Goal: Ask a question

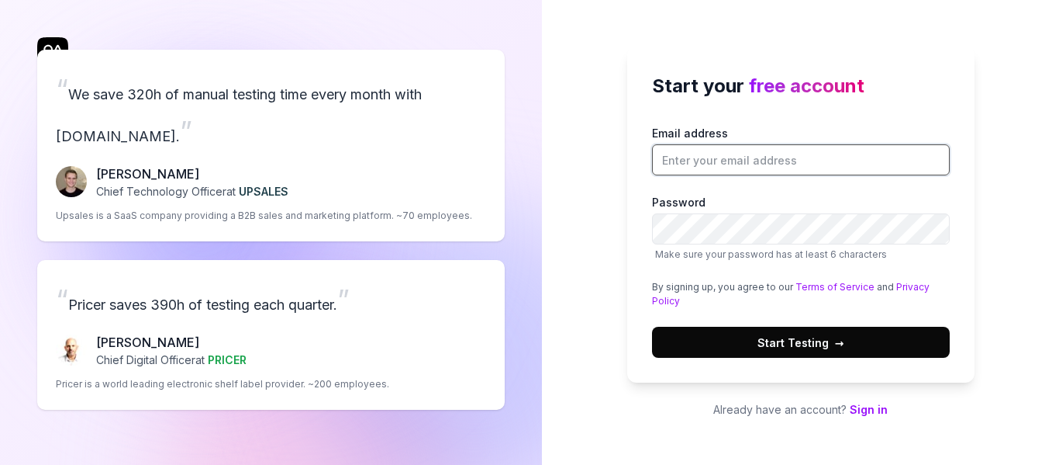
click at [800, 168] on input "Email address" at bounding box center [801, 159] width 298 height 31
type input "[EMAIL_ADDRESS][DOMAIN_NAME]"
click at [855, 335] on button "Start Testing →" at bounding box center [801, 341] width 298 height 31
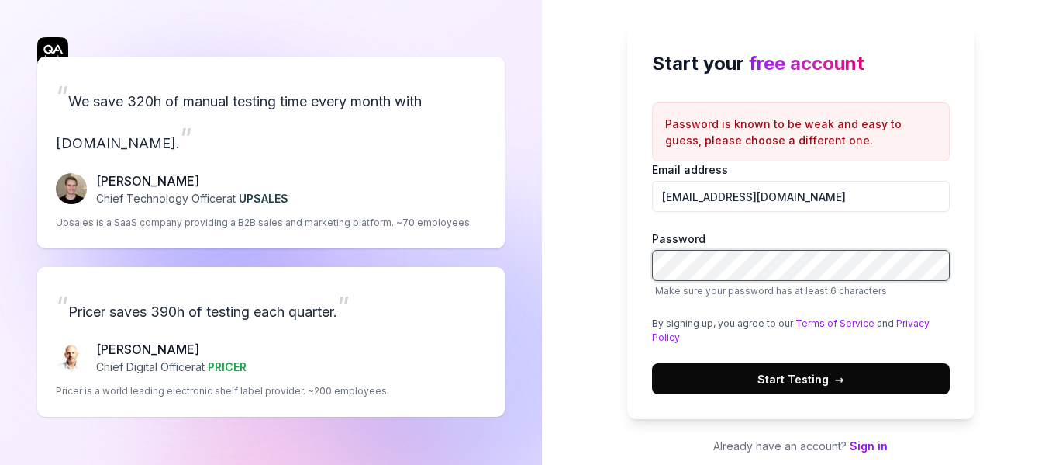
click at [507, 276] on div "“ We save 320h of manual testing time every month with QA.tech. ” Fredrik Seidl…" at bounding box center [529, 239] width 1059 height 478
click at [768, 345] on div "Email address junaid8597@gmail.com Password Make sure your password has at leas…" at bounding box center [801, 277] width 298 height 233
click at [768, 371] on span "Start Testing →" at bounding box center [801, 379] width 87 height 16
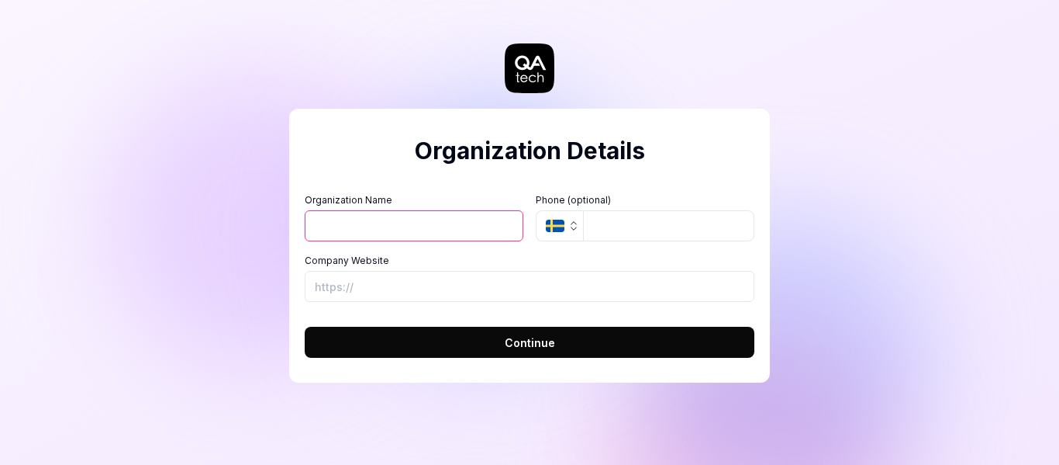
click at [482, 231] on input "Organization Name" at bounding box center [414, 225] width 219 height 31
type input "Test"
click at [561, 223] on icon "button" at bounding box center [555, 225] width 19 height 12
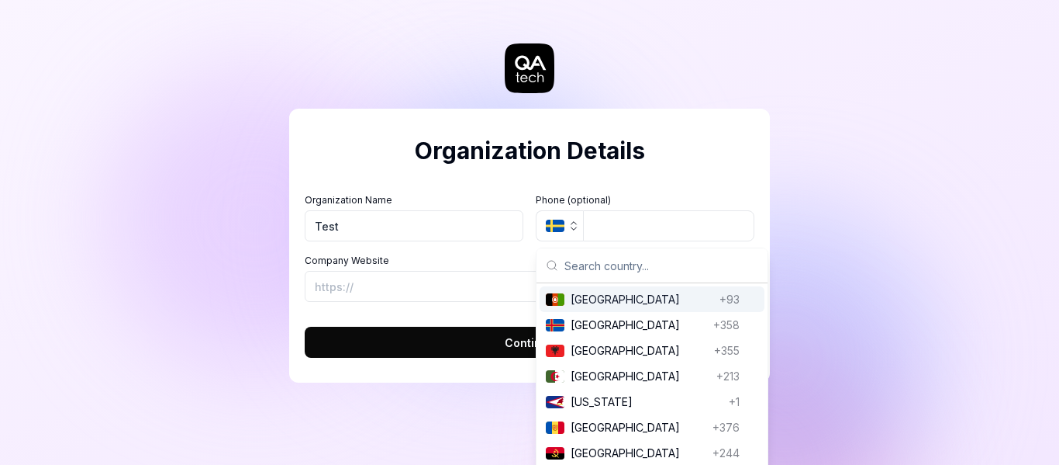
click at [425, 341] on button "Continue" at bounding box center [530, 341] width 450 height 31
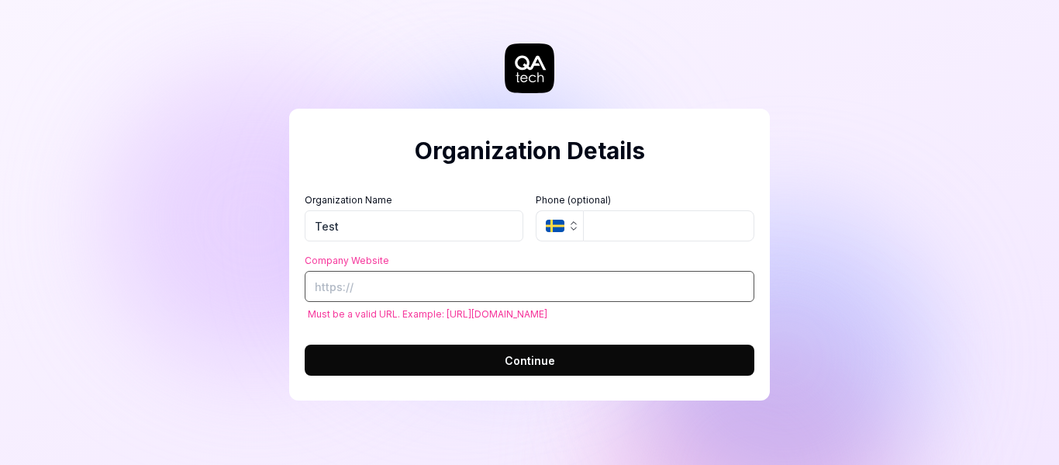
click at [437, 288] on input "Company Website" at bounding box center [530, 286] width 450 height 31
paste input "[URL][DOMAIN_NAME][PERSON_NAME]"
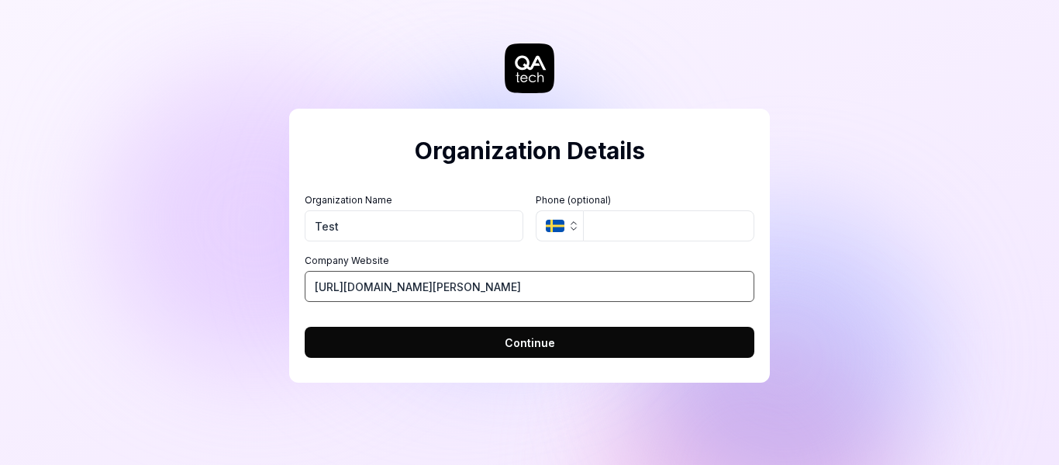
type input "[URL][DOMAIN_NAME][PERSON_NAME]"
click at [438, 341] on button "Continue" at bounding box center [530, 341] width 450 height 31
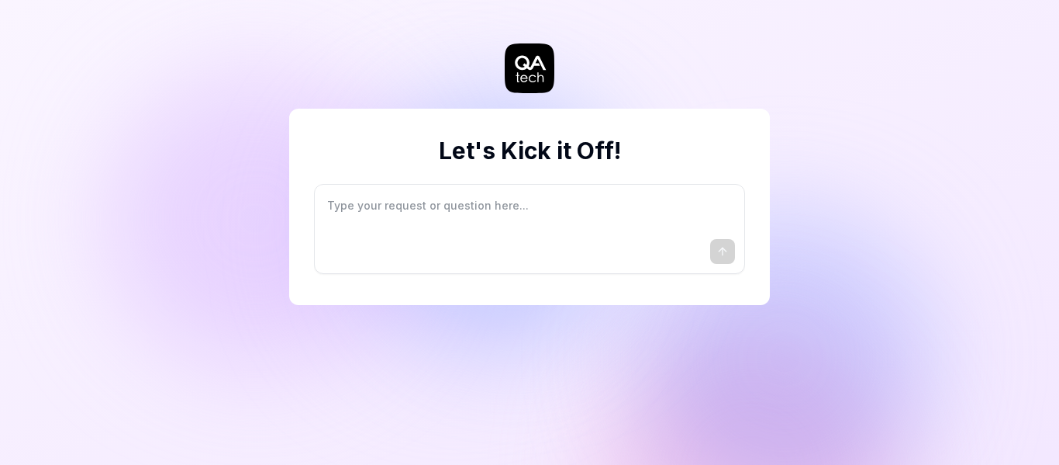
type textarea "*"
type textarea "I"
type textarea "*"
type textarea "I"
type textarea "*"
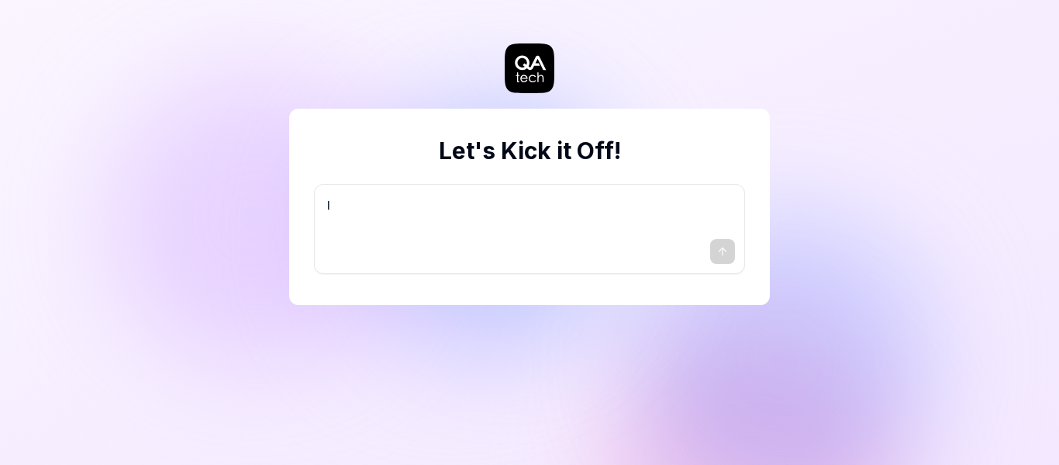
type textarea "I w"
type textarea "*"
type textarea "I wa"
type textarea "*"
type textarea "I wan"
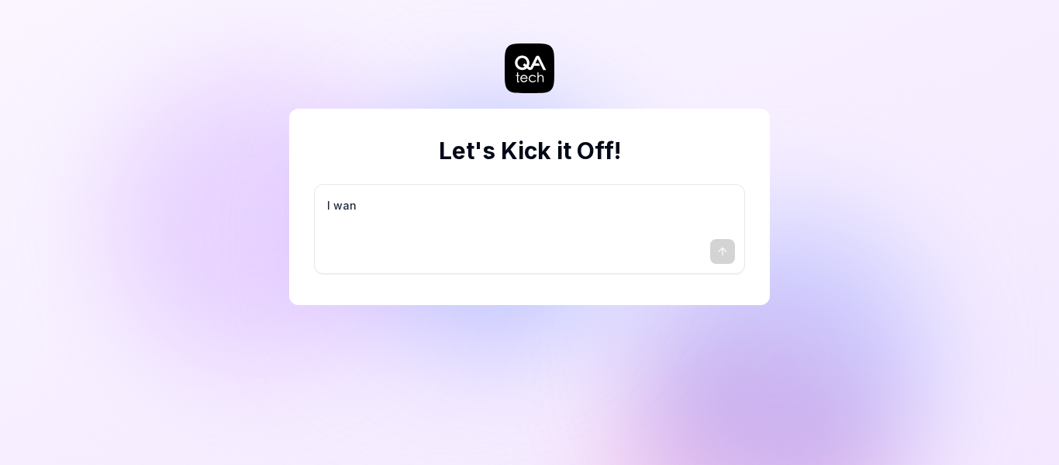
type textarea "*"
type textarea "I want"
type textarea "*"
type textarea "I want"
type textarea "*"
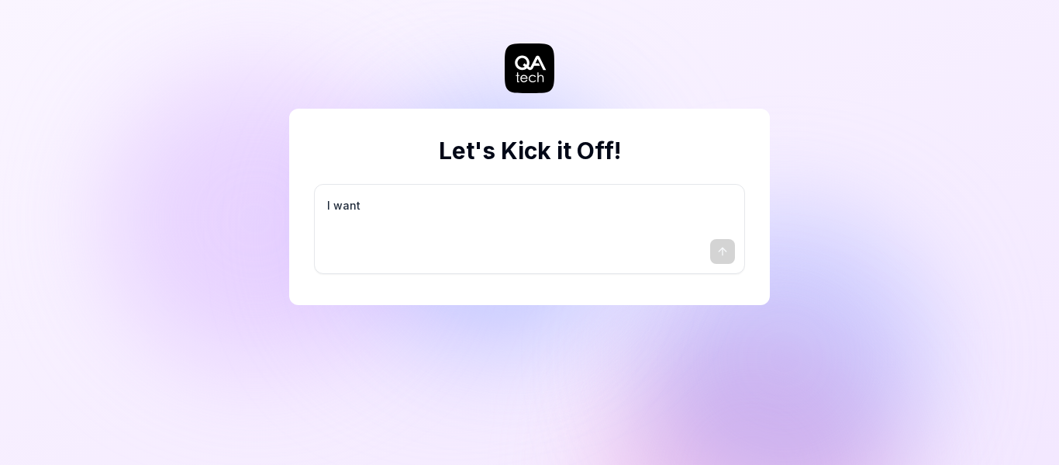
type textarea "I want a"
type textarea "*"
type textarea "I want a"
type textarea "*"
type textarea "I want a g"
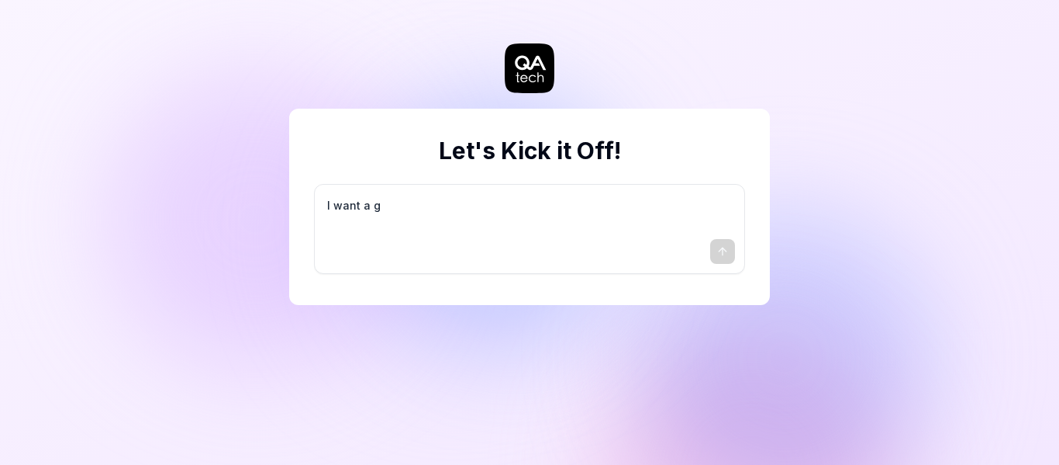
type textarea "*"
type textarea "I want a go"
type textarea "*"
type textarea "I want a goo"
type textarea "*"
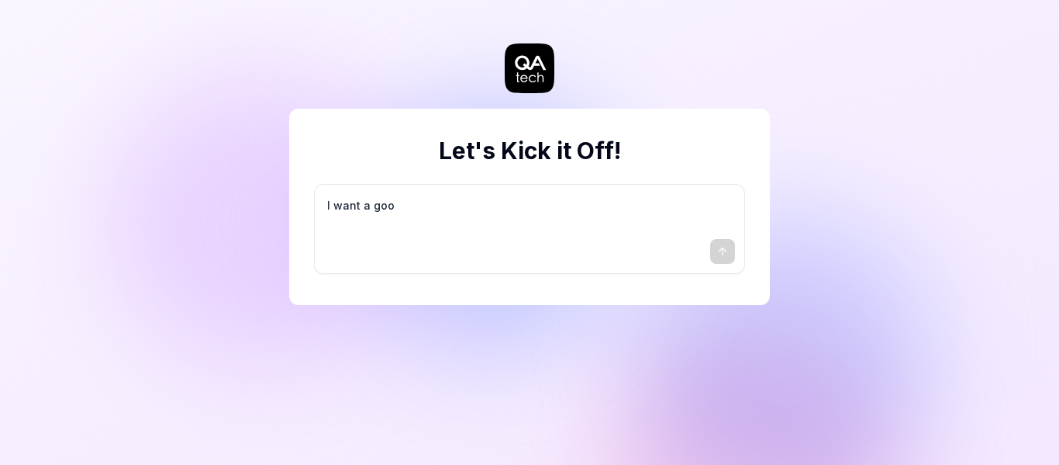
type textarea "I want a good"
type textarea "*"
type textarea "I want a good"
type textarea "*"
type textarea "I want a good t"
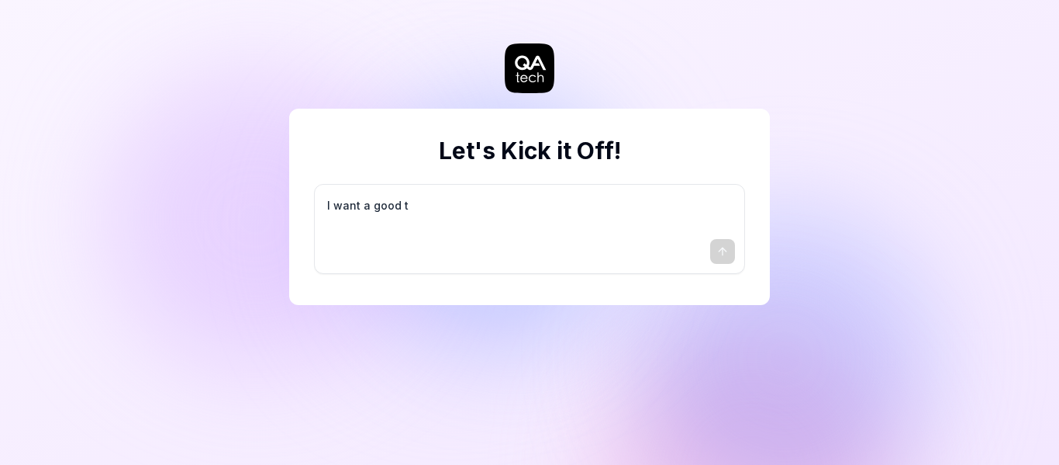
type textarea "*"
type textarea "I want a good te"
type textarea "*"
type textarea "I want a good tes"
type textarea "*"
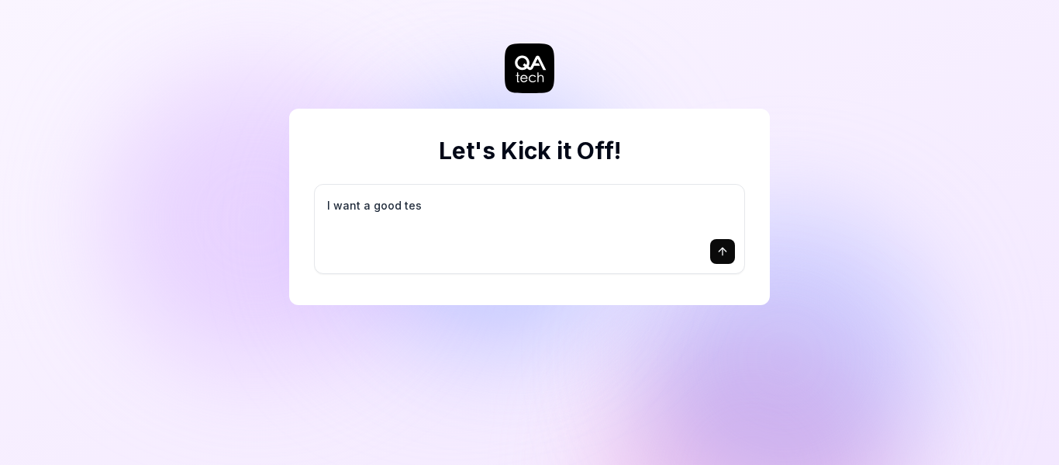
type textarea "I want a good test"
type textarea "*"
type textarea "I want a good test"
type textarea "*"
type textarea "I want a good test s"
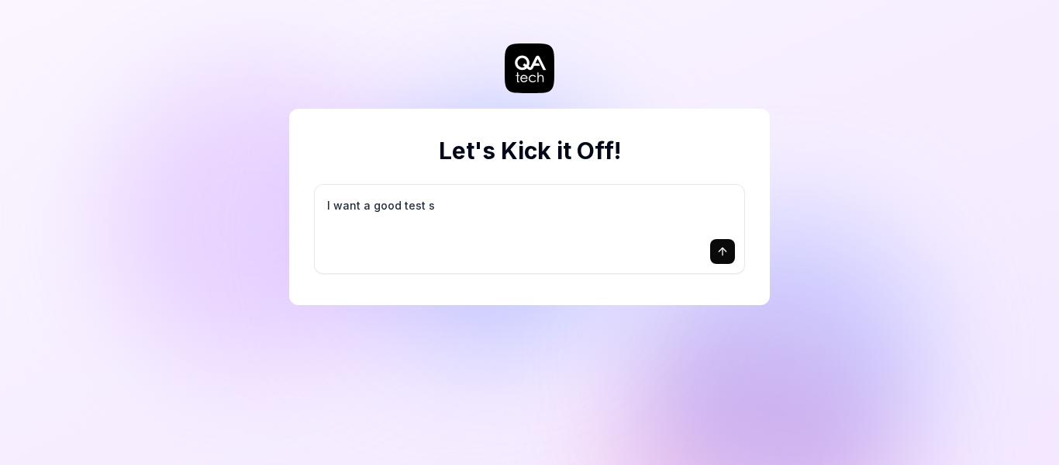
type textarea "*"
type textarea "I want a good test se"
type textarea "*"
type textarea "I want a good test set"
type textarea "*"
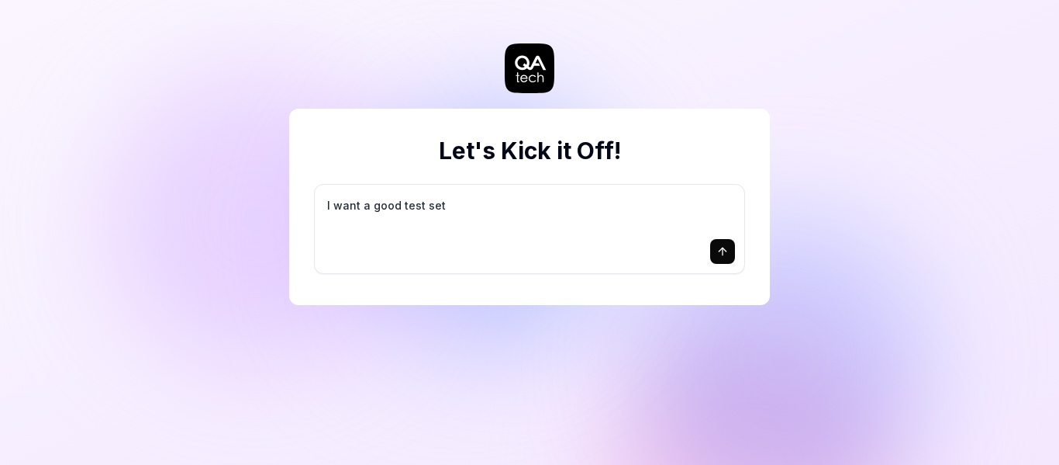
type textarea "I want a good test setu"
type textarea "*"
type textarea "I want a good test setup"
type textarea "*"
type textarea "I want a good test setup"
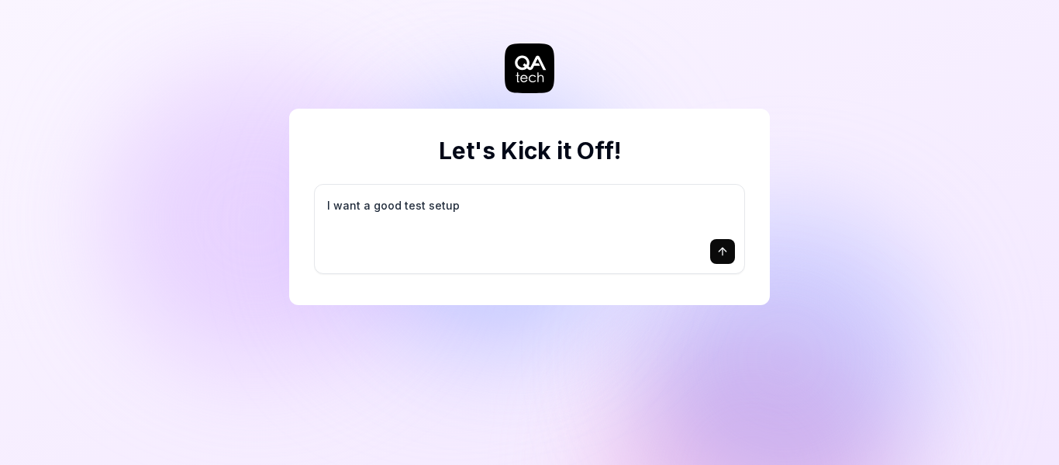
type textarea "*"
type textarea "I want a good test setup f"
type textarea "*"
type textarea "I want a good test setup fo"
type textarea "*"
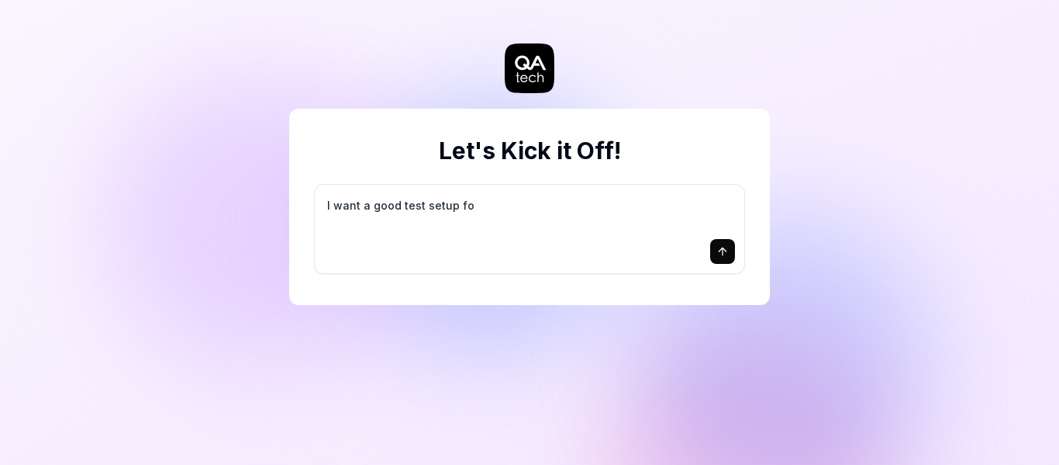
type textarea "I want a good test setup for"
type textarea "*"
type textarea "I want a good test setup for"
type textarea "*"
type textarea "I want a good test setup for m"
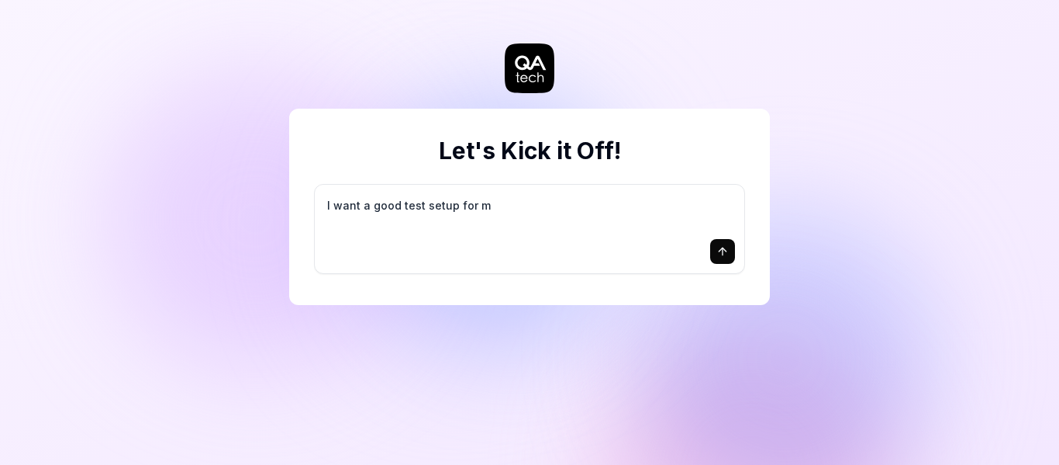
type textarea "*"
type textarea "I want a good test setup for my"
type textarea "*"
type textarea "I want a good test setup for my"
type textarea "*"
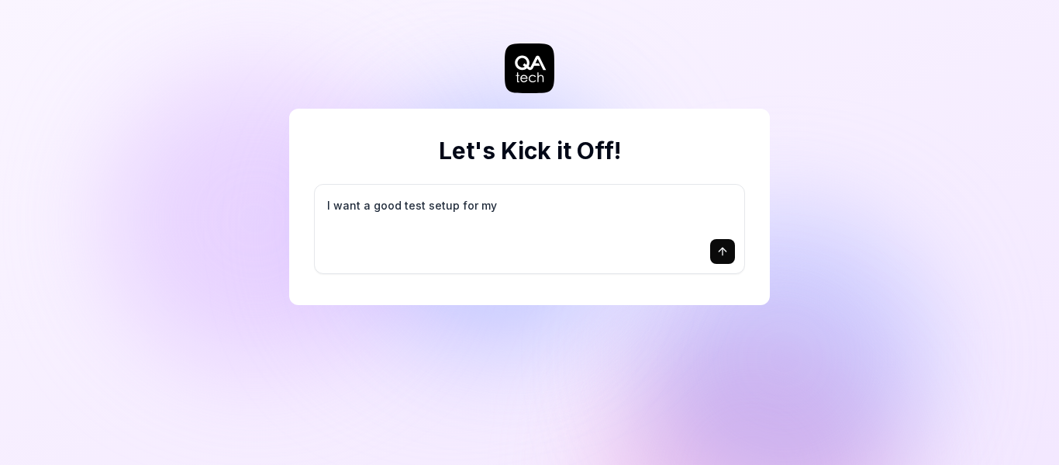
type textarea "I want a good test setup for my s"
type textarea "*"
type textarea "I want a good test setup for my si"
type textarea "*"
type textarea "I want a good test setup for my sit"
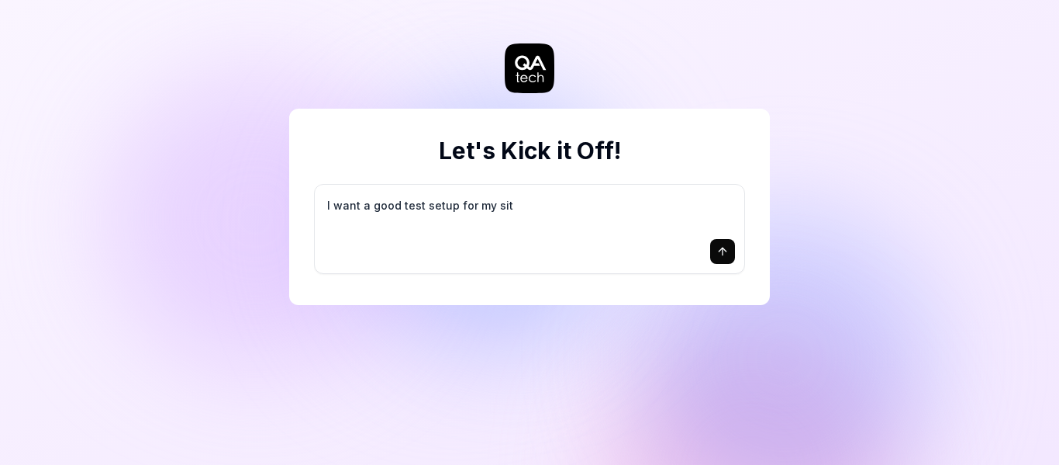
type textarea "*"
type textarea "I want a good test setup for my site"
type textarea "*"
type textarea "I want a good test setup for my site"
type textarea "*"
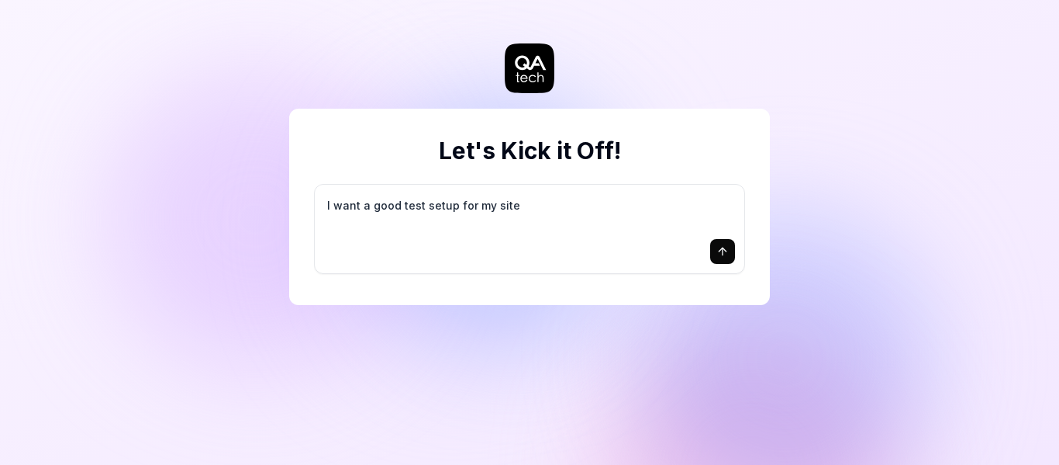
type textarea "I want a good test setup for my site -"
type textarea "*"
type textarea "I want a good test setup for my site -"
type textarea "*"
type textarea "I want a good test setup for my site - h"
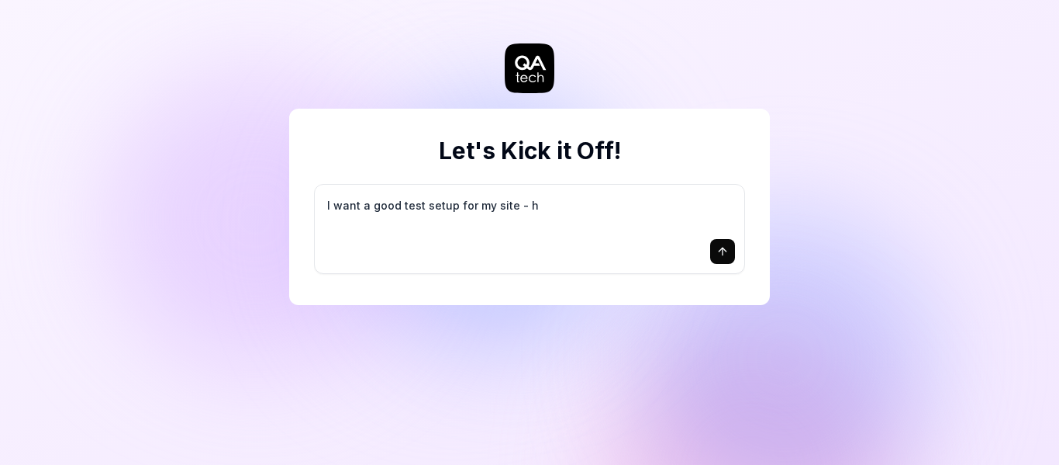
type textarea "*"
type textarea "I want a good test setup for my site - he"
type textarea "*"
type textarea "I want a good test setup for my site - hel"
type textarea "*"
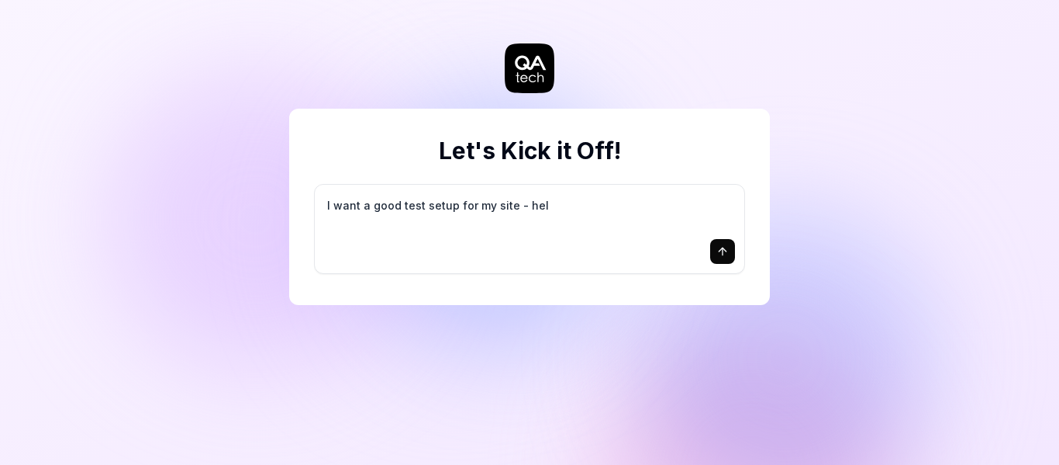
type textarea "I want a good test setup for my site - help"
type textarea "*"
type textarea "I want a good test setup for my site - help"
type textarea "*"
type textarea "I want a good test setup for my site - help m"
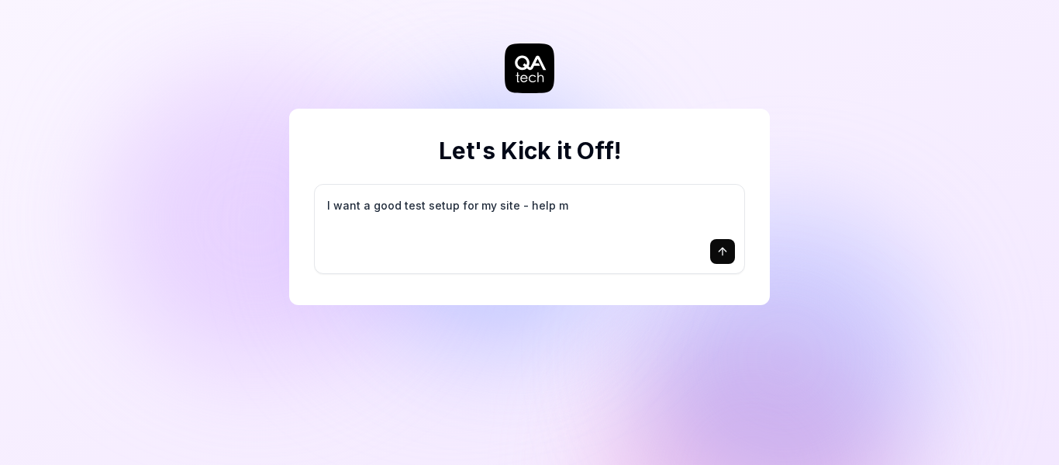
type textarea "*"
type textarea "I want a good test setup for my site - help me"
type textarea "*"
type textarea "I want a good test setup for my site - help me"
type textarea "*"
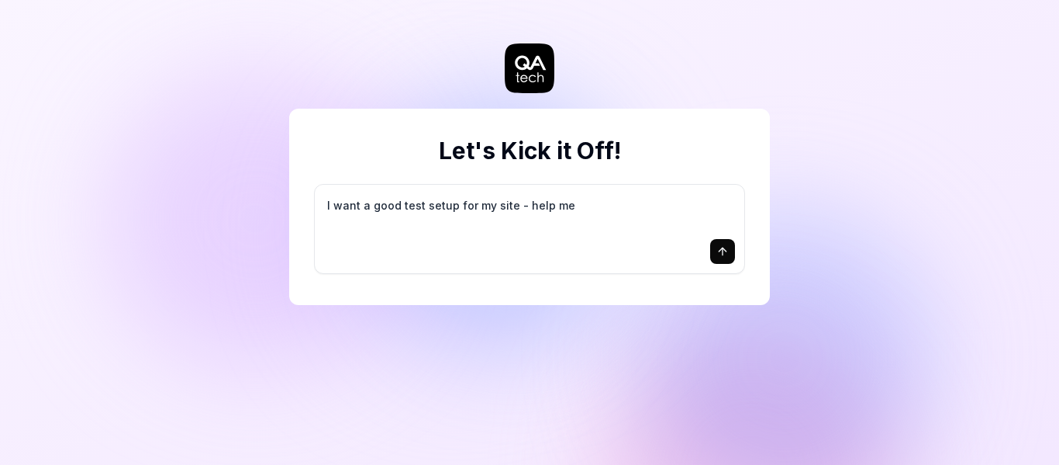
type textarea "I want a good test setup for my site - help me c"
type textarea "*"
type textarea "I want a good test setup for my site - help me cr"
type textarea "*"
type textarea "I want a good test setup for my site - help me cre"
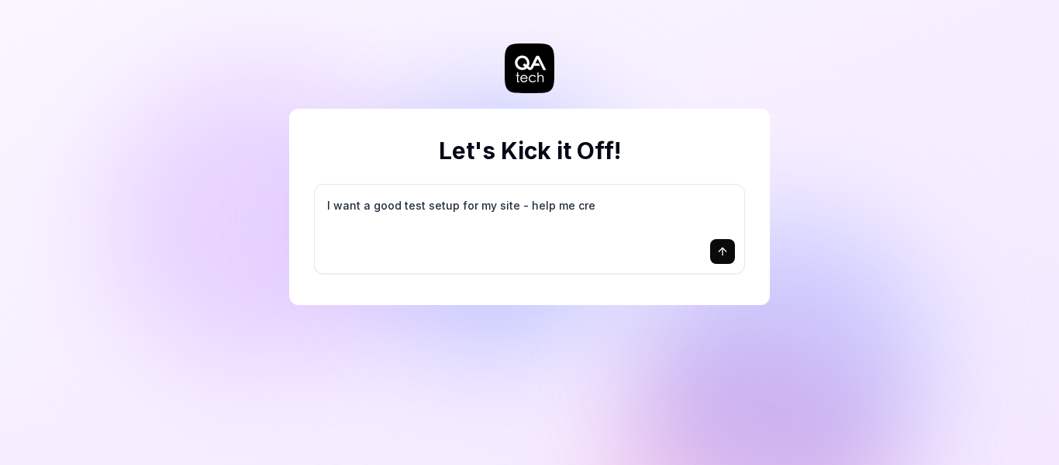
type textarea "*"
type textarea "I want a good test setup for my site - help me crea"
type textarea "*"
type textarea "I want a good test setup for my site - help me creat"
type textarea "*"
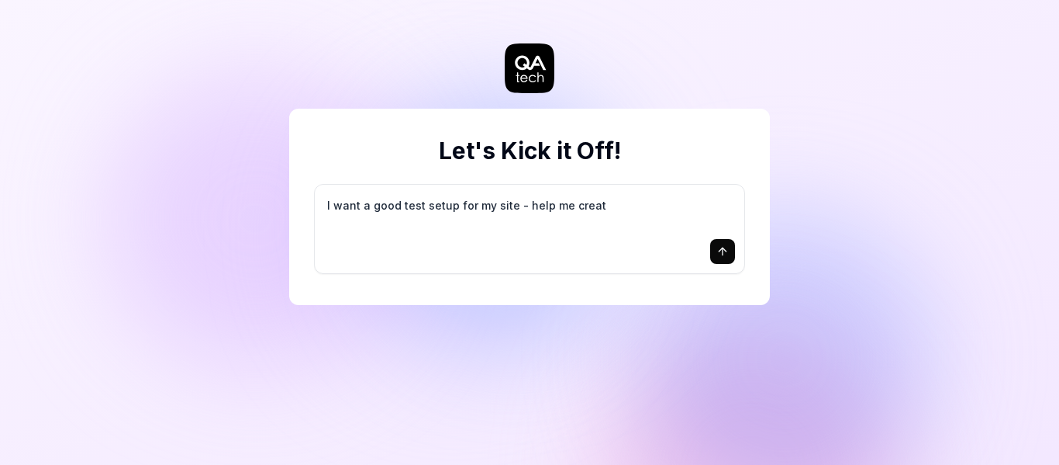
type textarea "I want a good test setup for my site - help me create"
type textarea "*"
type textarea "I want a good test setup for my site - help me create"
type textarea "*"
type textarea "I want a good test setup for my site - help me create t"
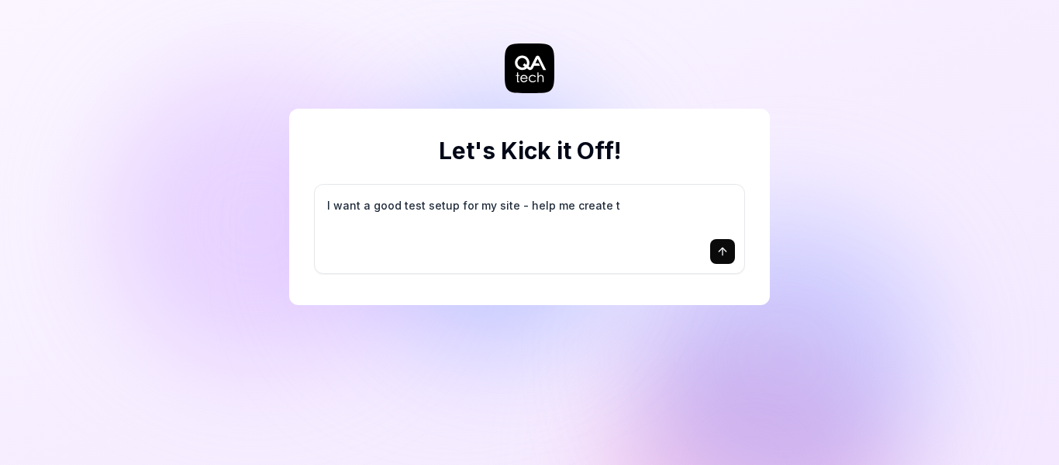
type textarea "*"
type textarea "I want a good test setup for my site - help me create th"
type textarea "*"
type textarea "I want a good test setup for my site - help me create the"
type textarea "*"
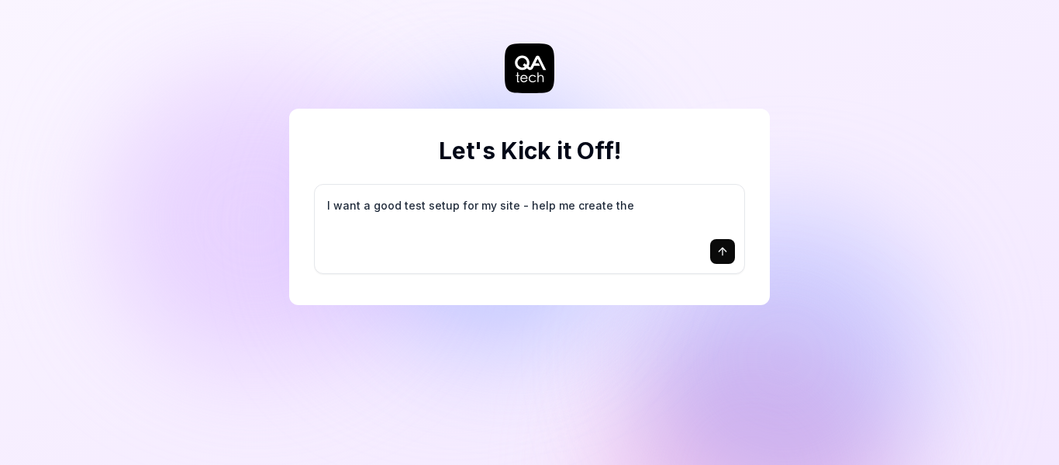
type textarea "I want a good test setup for my site - help me create the"
type textarea "*"
type textarea "I want a good test setup for my site - help me create the f"
type textarea "*"
type textarea "I want a good test setup for my site - help me create the fi"
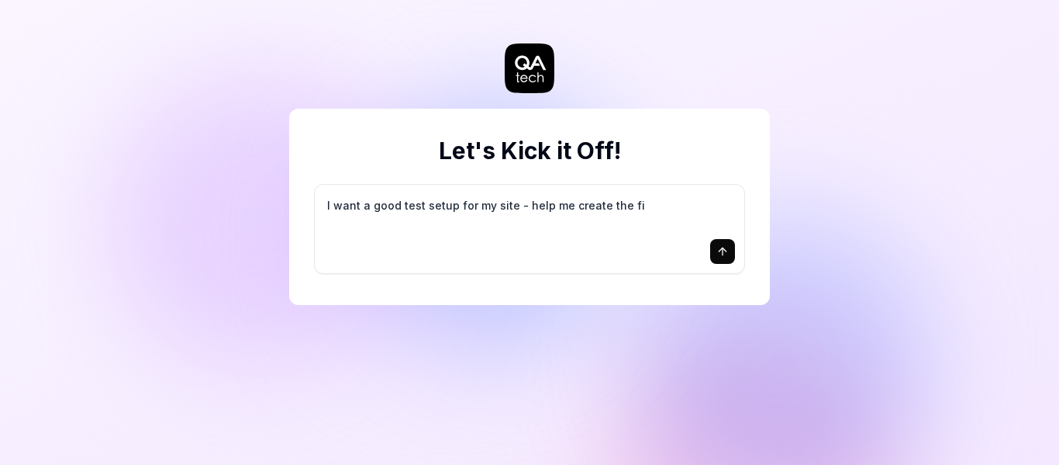
type textarea "*"
type textarea "I want a good test setup for my site - help me create the fir"
type textarea "*"
type textarea "I want a good test setup for my site - help me create the firs"
type textarea "*"
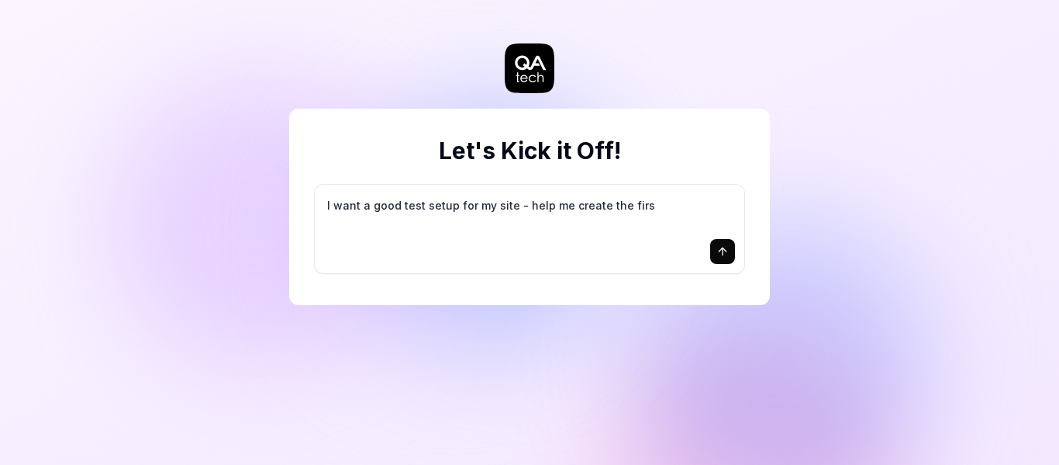
type textarea "I want a good test setup for my site - help me create the first"
type textarea "*"
type textarea "I want a good test setup for my site - help me create the first"
type textarea "*"
type textarea "I want a good test setup for my site - help me create the first 3"
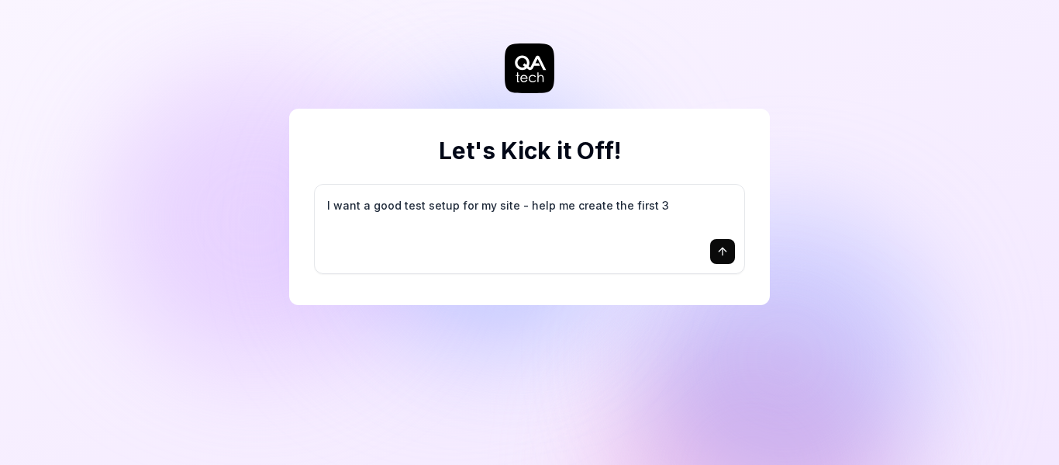
type textarea "*"
type textarea "I want a good test setup for my site - help me create the first 3-"
type textarea "*"
type textarea "I want a good test setup for my site - help me create the first 3-5"
type textarea "*"
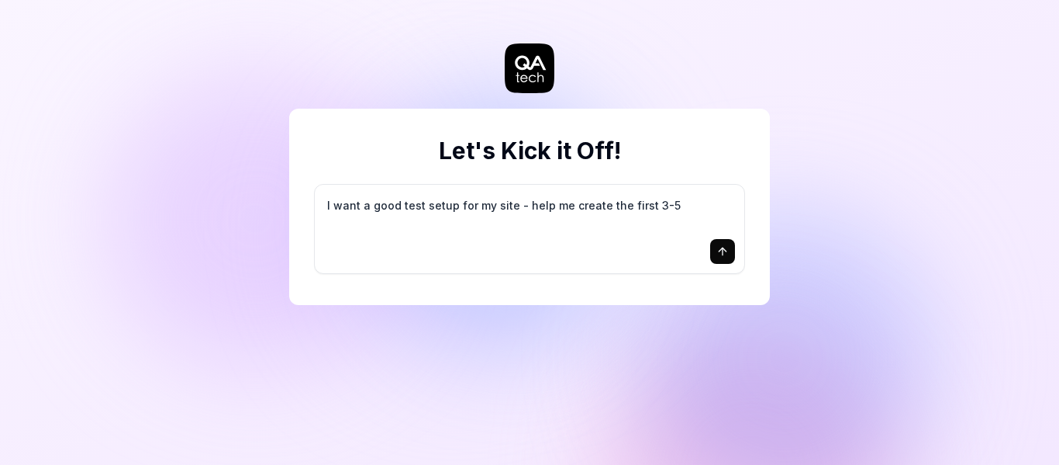
type textarea "I want a good test setup for my site - help me create the first 3-5"
type textarea "*"
type textarea "I want a good test setup for my site - help me create the first 3-5 t"
type textarea "*"
type textarea "I want a good test setup for my site - help me create the first 3-5 te"
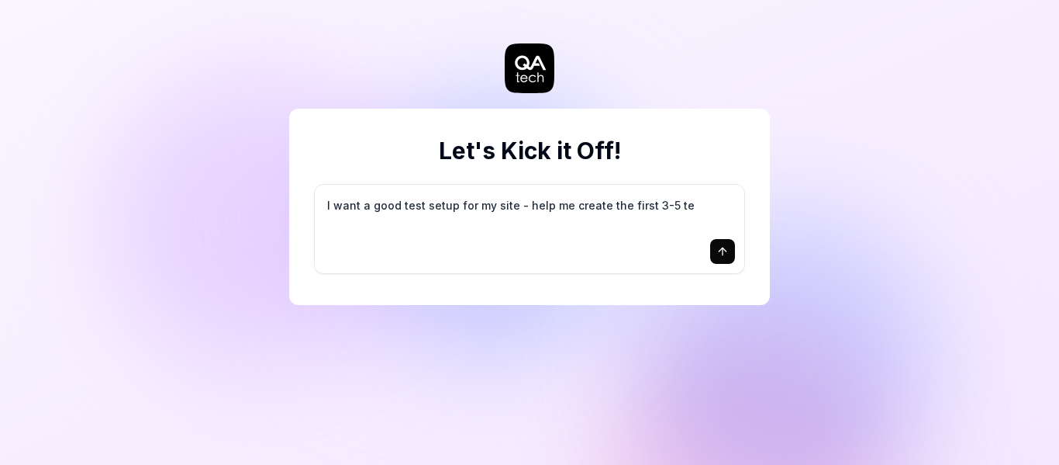
type textarea "*"
type textarea "I want a good test setup for my site - help me create the first 3-5 tes"
type textarea "*"
type textarea "I want a good test setup for my site - help me create the first 3-5 test"
type textarea "*"
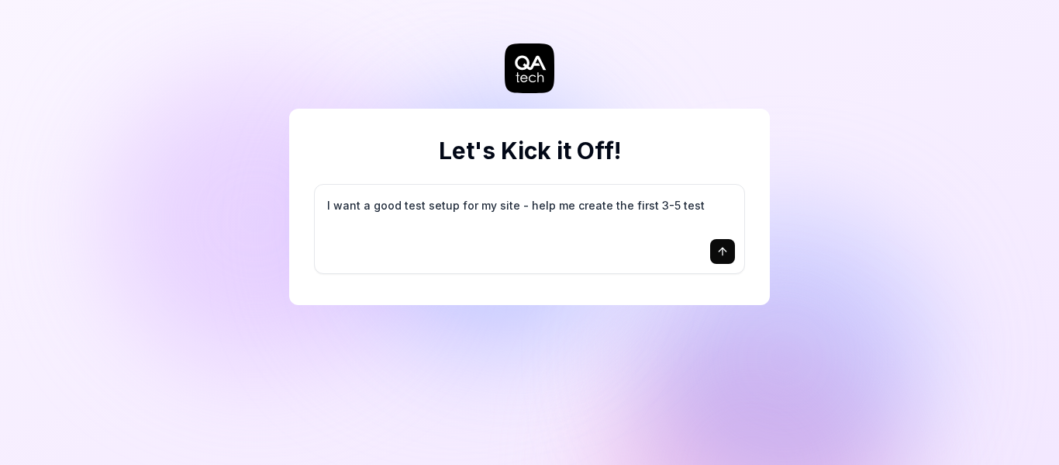
type textarea "I want a good test setup for my site - help me create the first 3-5 test"
type textarea "*"
type textarea "I want a good test setup for my site - help me create the first 3-5 test c"
type textarea "*"
type textarea "I want a good test setup for my site - help me create the first 3-5 test ca"
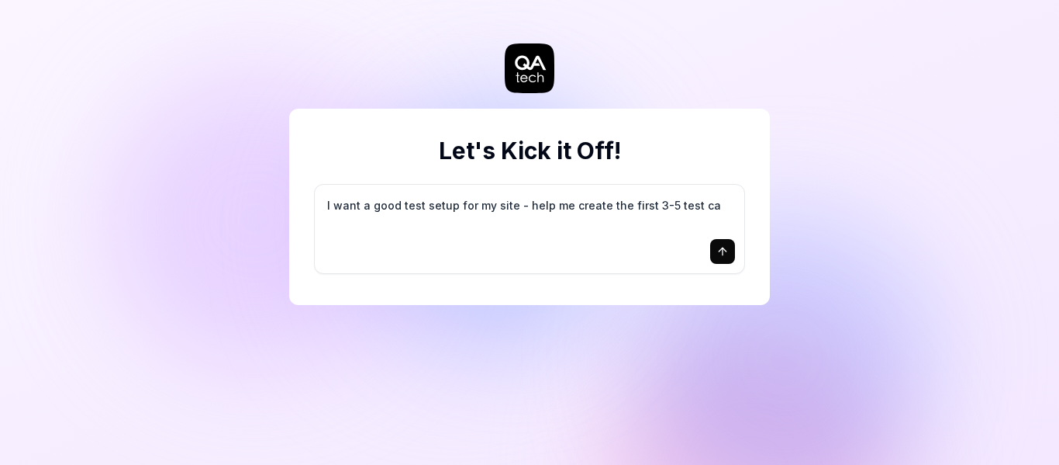
type textarea "*"
type textarea "I want a good test setup for my site - help me create the first 3-5 test cas"
type textarea "*"
type textarea "I want a good test setup for my site - help me create the first 3-5 test case"
type textarea "*"
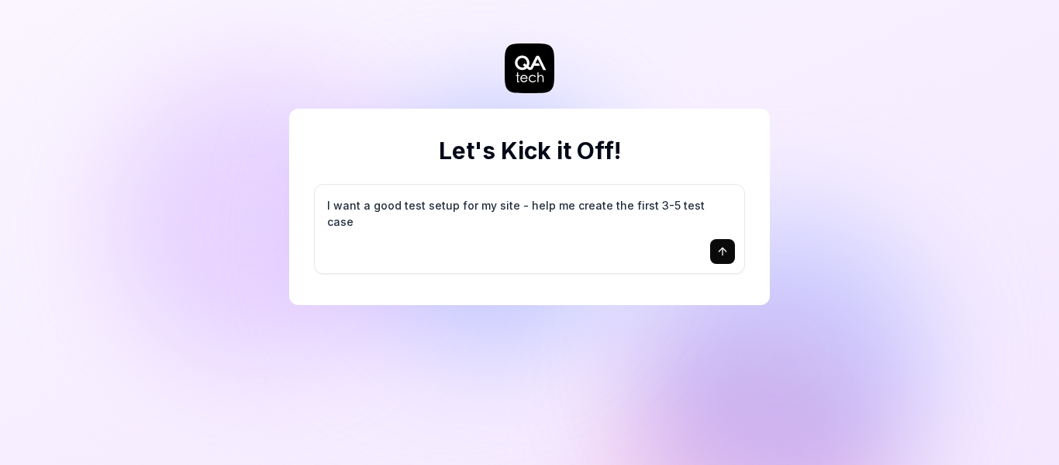
type textarea "I want a good test setup for my site - help me create the first 3-5 test cases"
click at [723, 250] on icon "submit" at bounding box center [723, 250] width 0 height 7
type textarea "*"
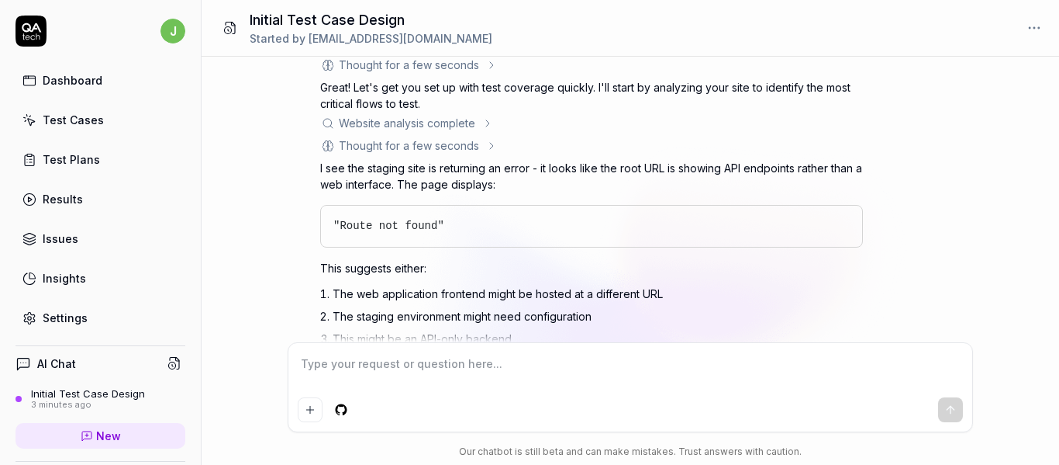
scroll to position [231, 0]
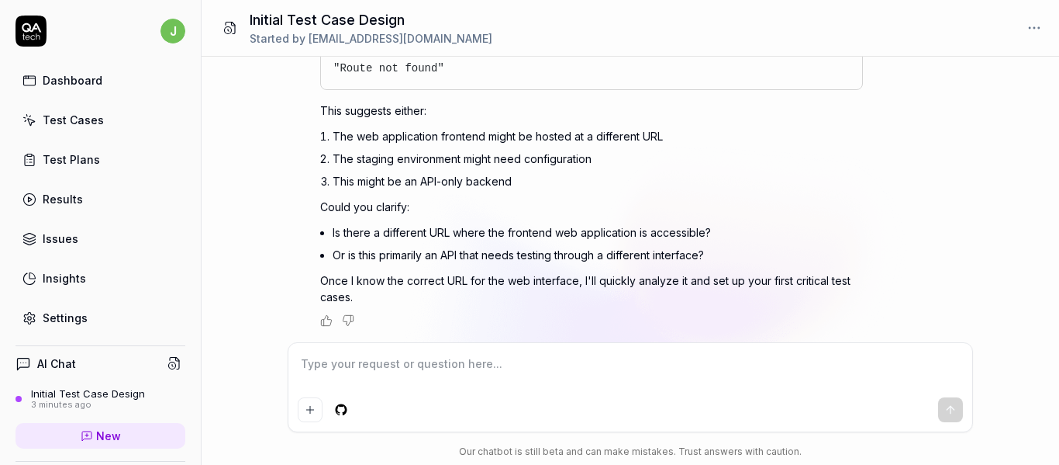
click at [516, 364] on textarea at bounding box center [631, 371] width 666 height 39
paste textarea "[URL][DOMAIN_NAME][PERSON_NAME]"
type textarea "*"
type textarea "[URL][DOMAIN_NAME][PERSON_NAME]"
type textarea "*"
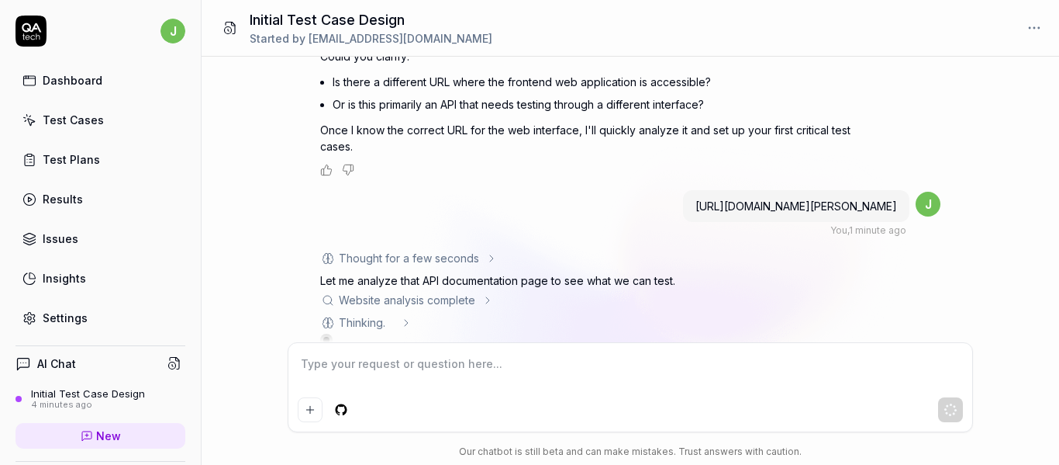
scroll to position [401, 0]
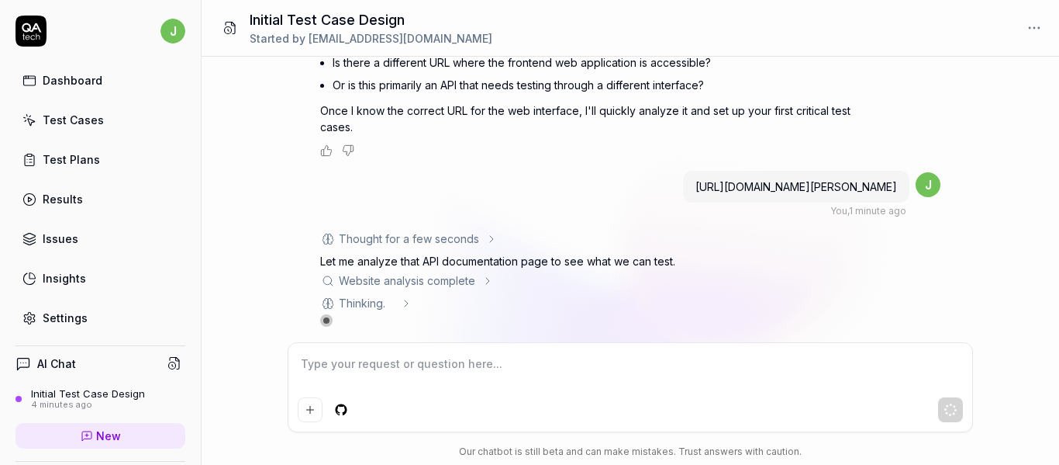
click at [730, 373] on textarea at bounding box center [631, 371] width 666 height 39
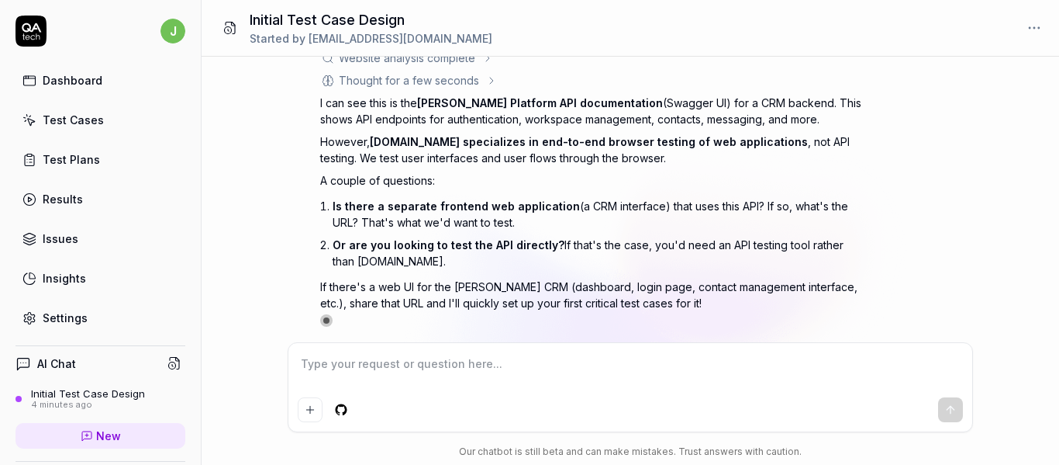
type textarea "*"
